Goal: Task Accomplishment & Management: Complete application form

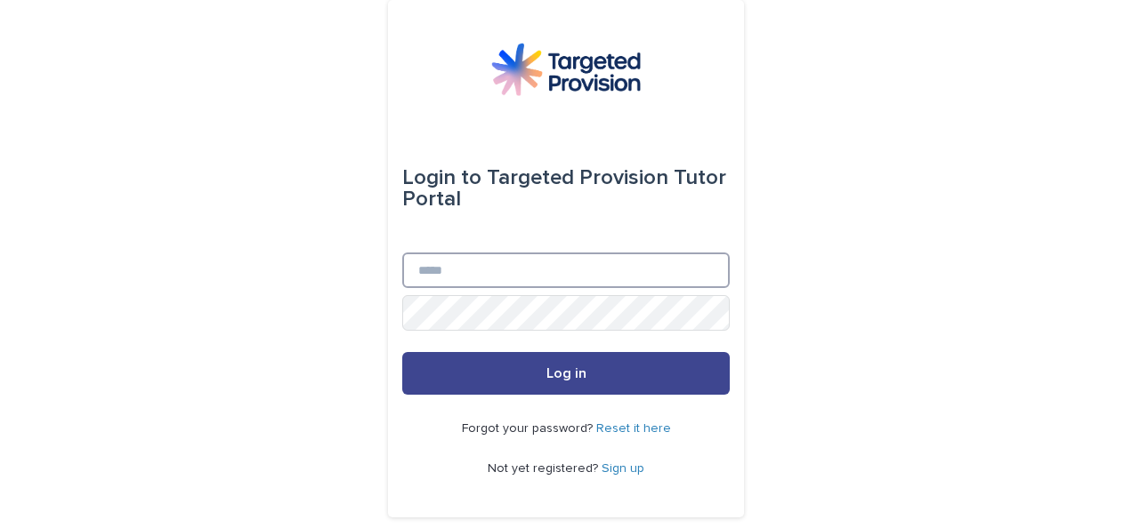
type input "**********"
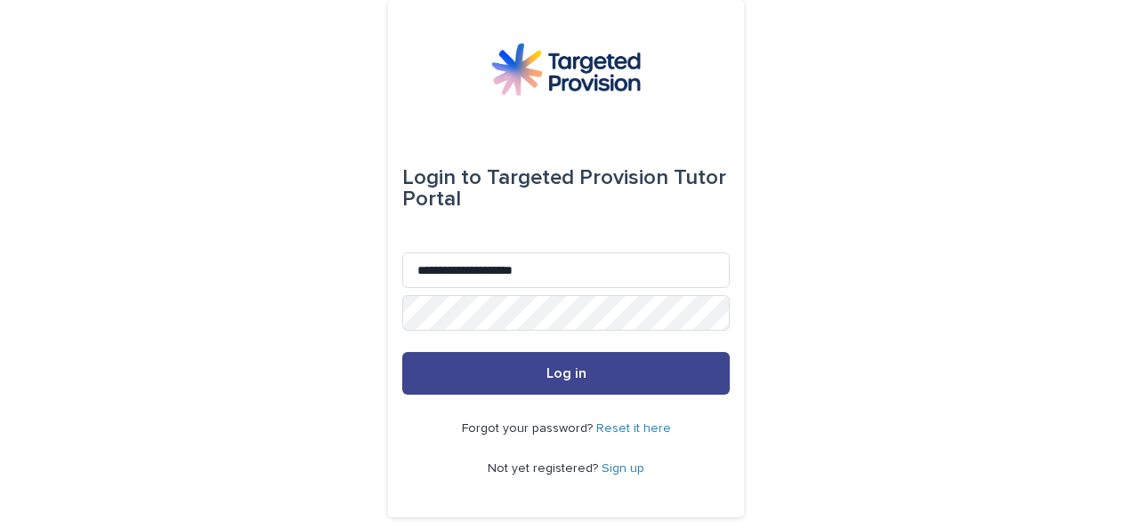
click at [571, 375] on span "Log in" at bounding box center [566, 373] width 40 height 14
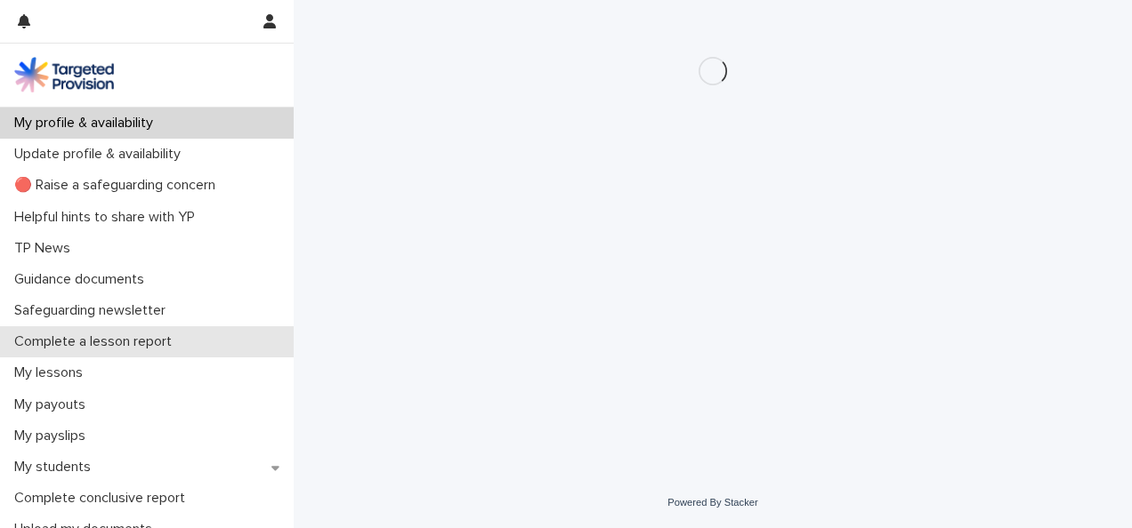
click at [116, 340] on p "Complete a lesson report" at bounding box center [96, 342] width 179 height 17
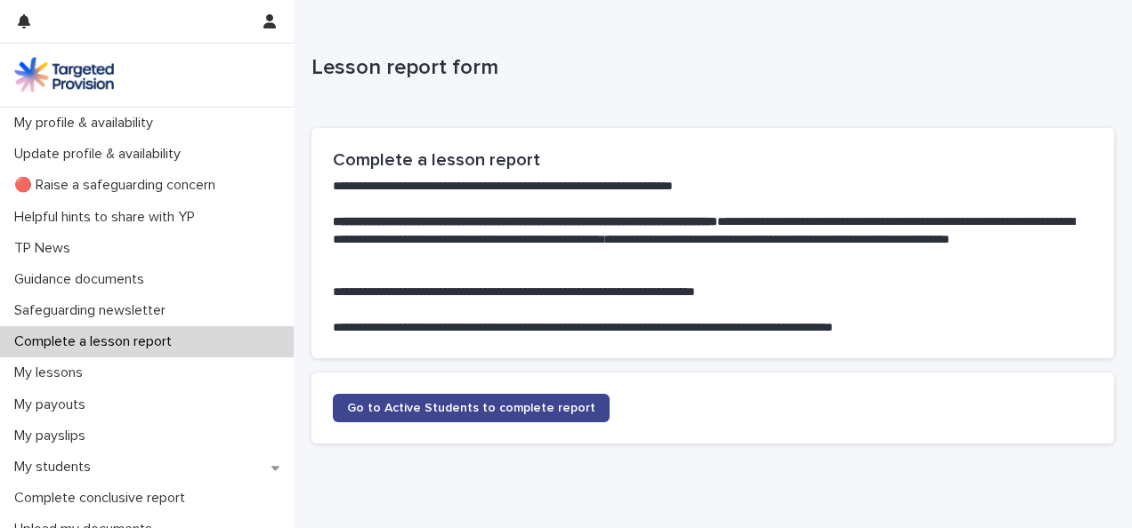
click at [390, 407] on span "Go to Active Students to complete report" at bounding box center [471, 408] width 248 height 12
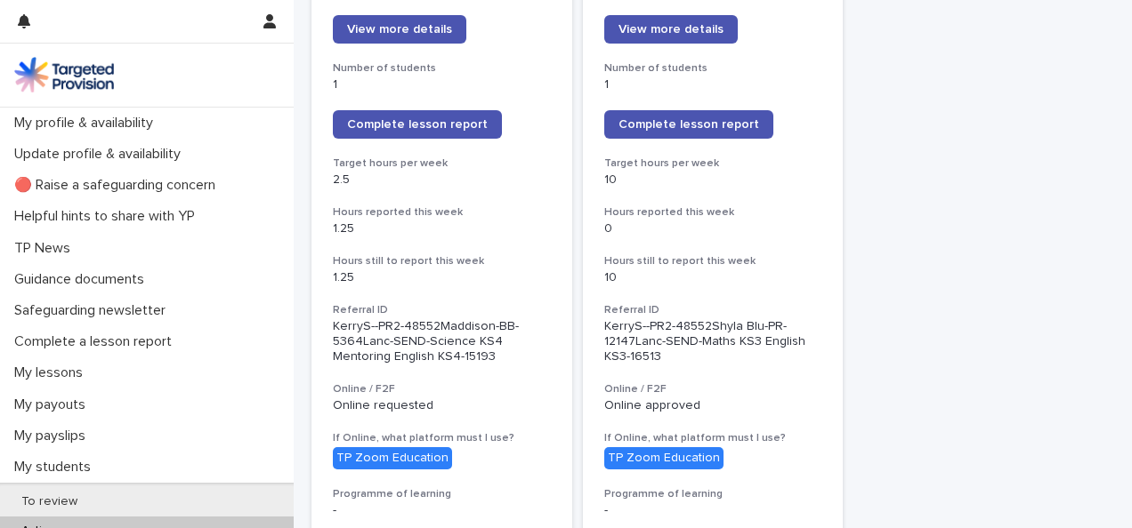
scroll to position [1575, 0]
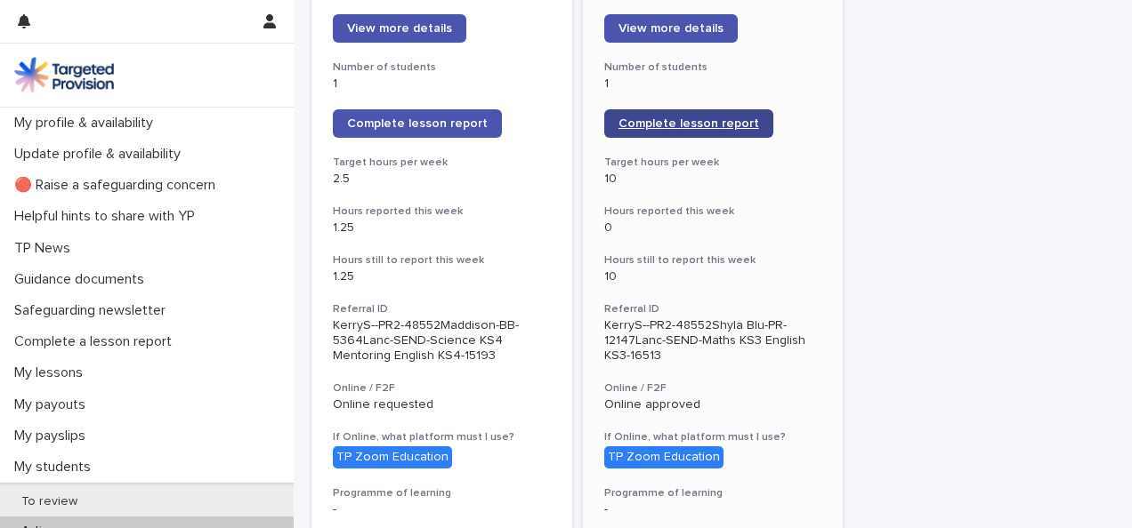
click at [678, 117] on span "Complete lesson report" at bounding box center [688, 123] width 141 height 12
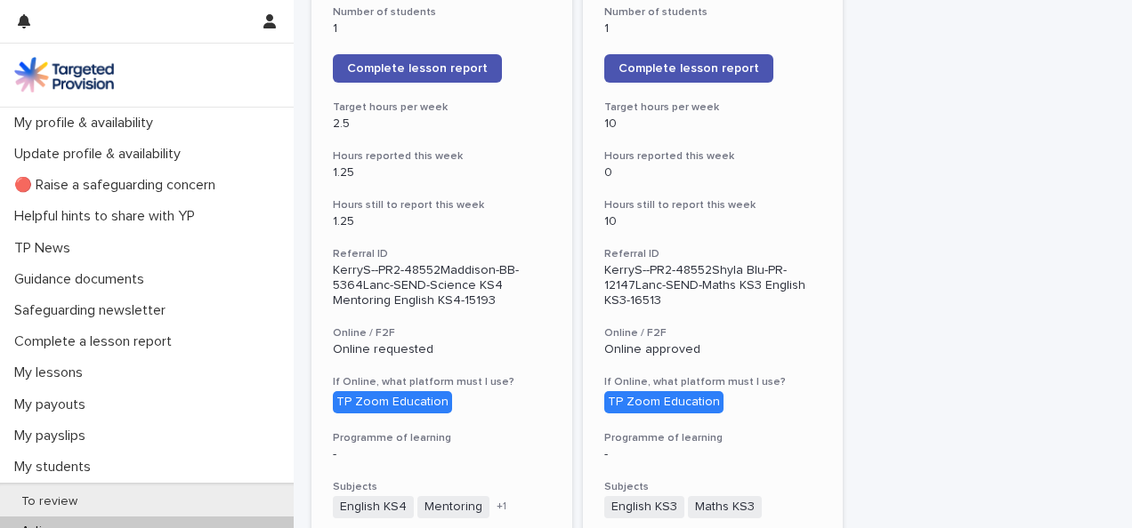
scroll to position [1637, 0]
